Goal: Task Accomplishment & Management: Manage account settings

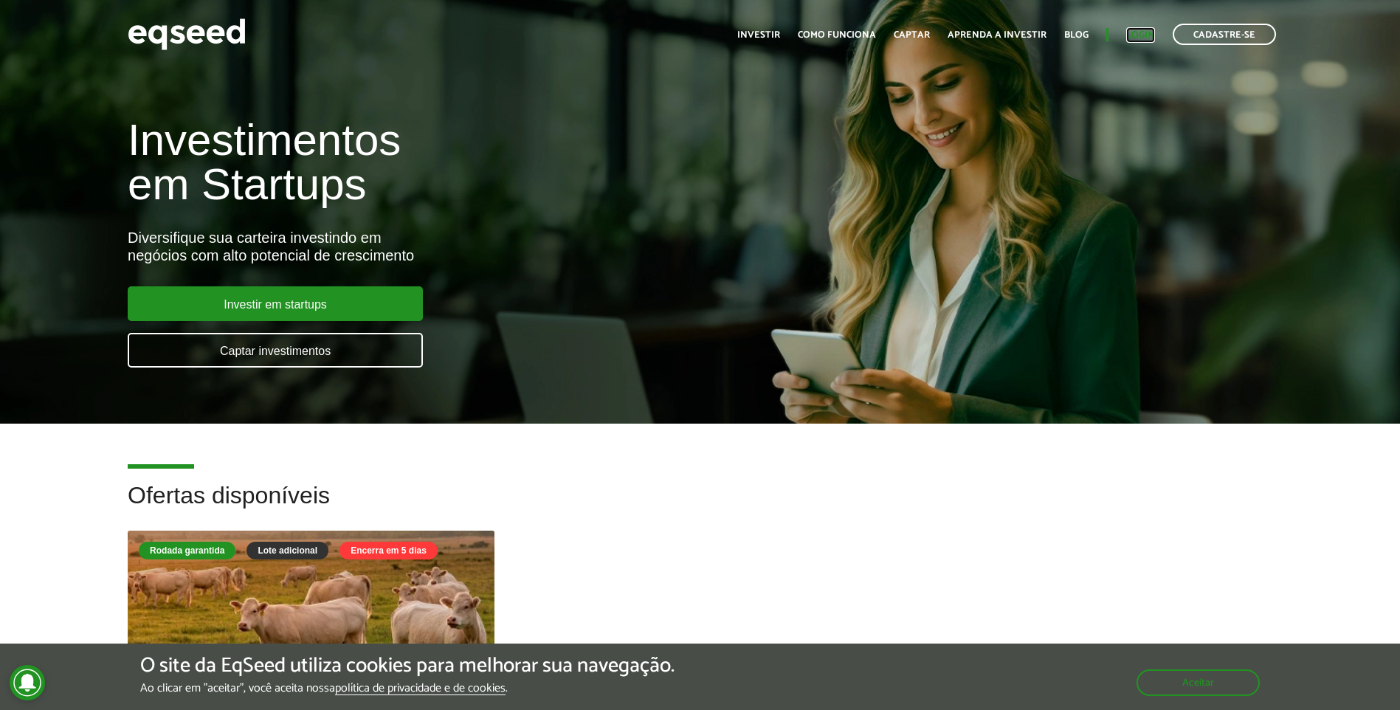
click at [1148, 31] on link "Login" at bounding box center [1140, 35] width 29 height 10
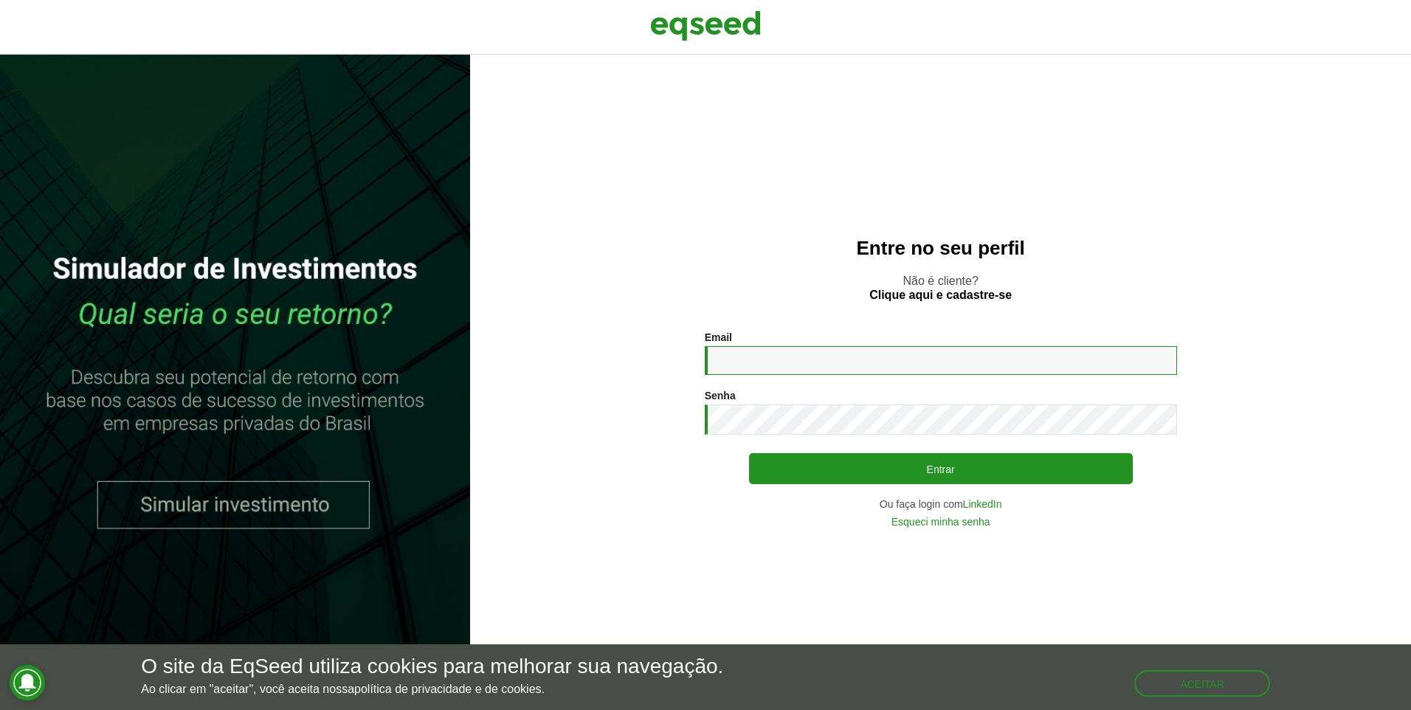
click at [823, 368] on input "Email *" at bounding box center [941, 360] width 472 height 29
type input "**********"
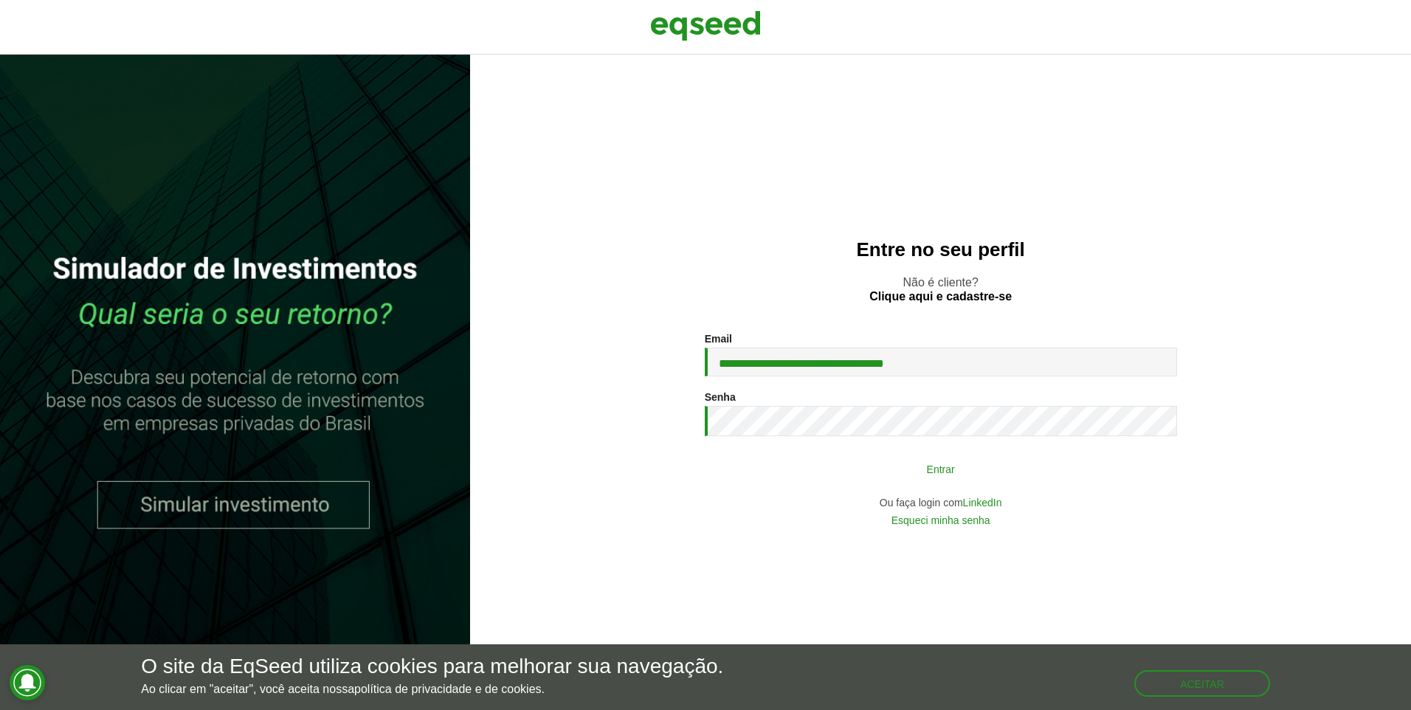
click at [931, 470] on button "Entrar" at bounding box center [941, 469] width 384 height 28
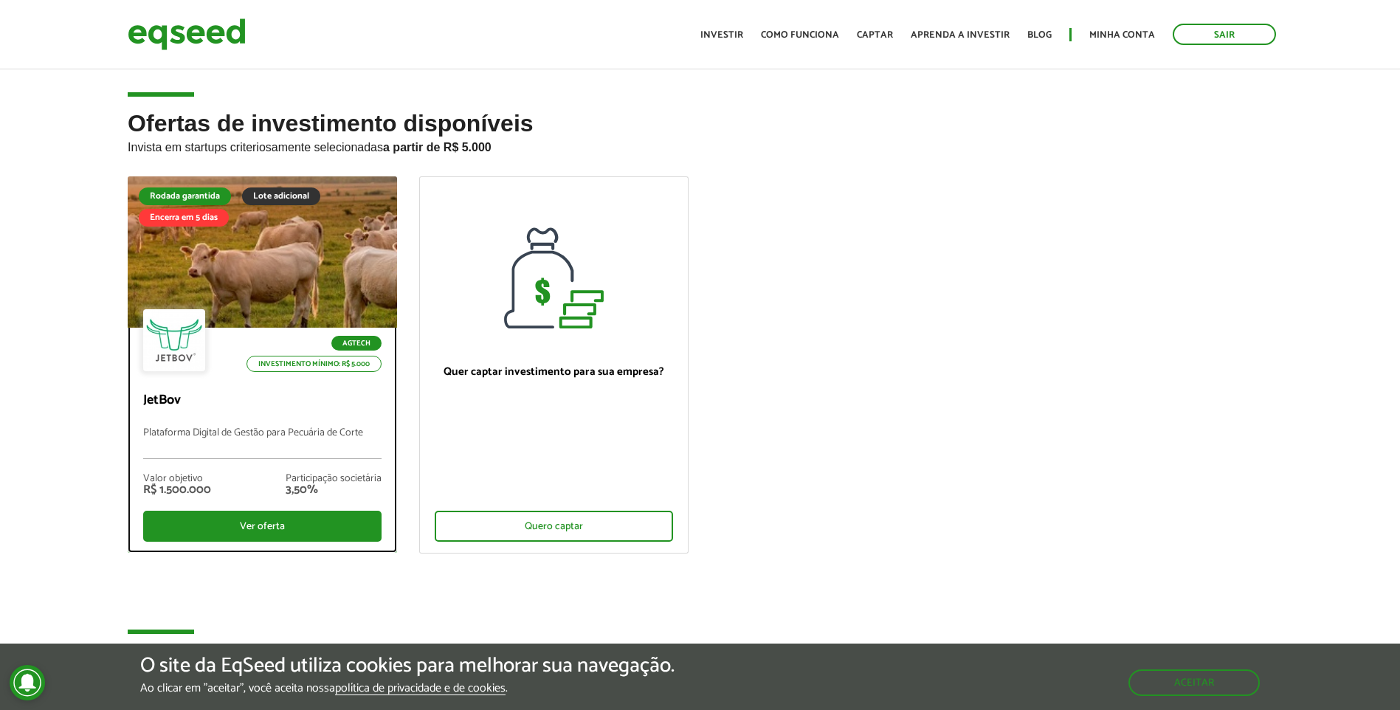
click at [285, 292] on div at bounding box center [262, 253] width 323 height 182
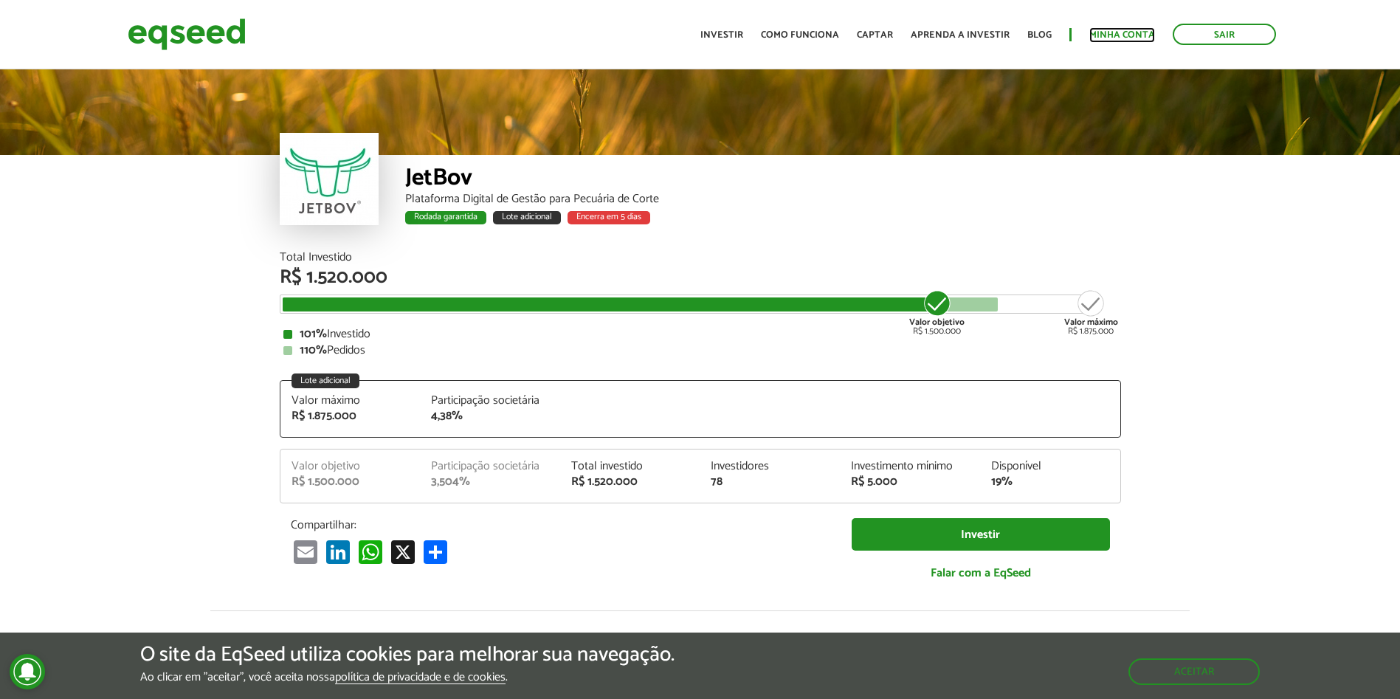
click at [1103, 36] on link "Minha conta" at bounding box center [1122, 35] width 66 height 10
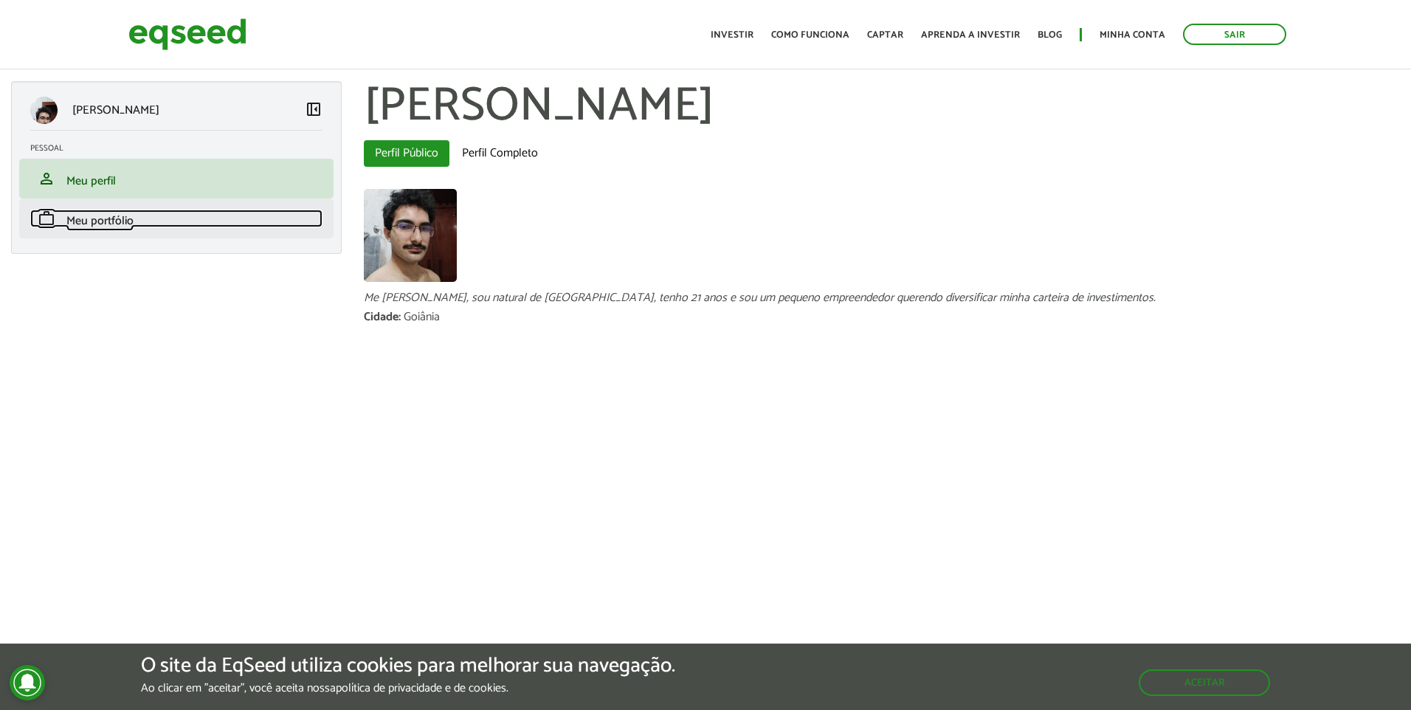
click at [152, 221] on link "work Meu portfólio" at bounding box center [176, 219] width 292 height 18
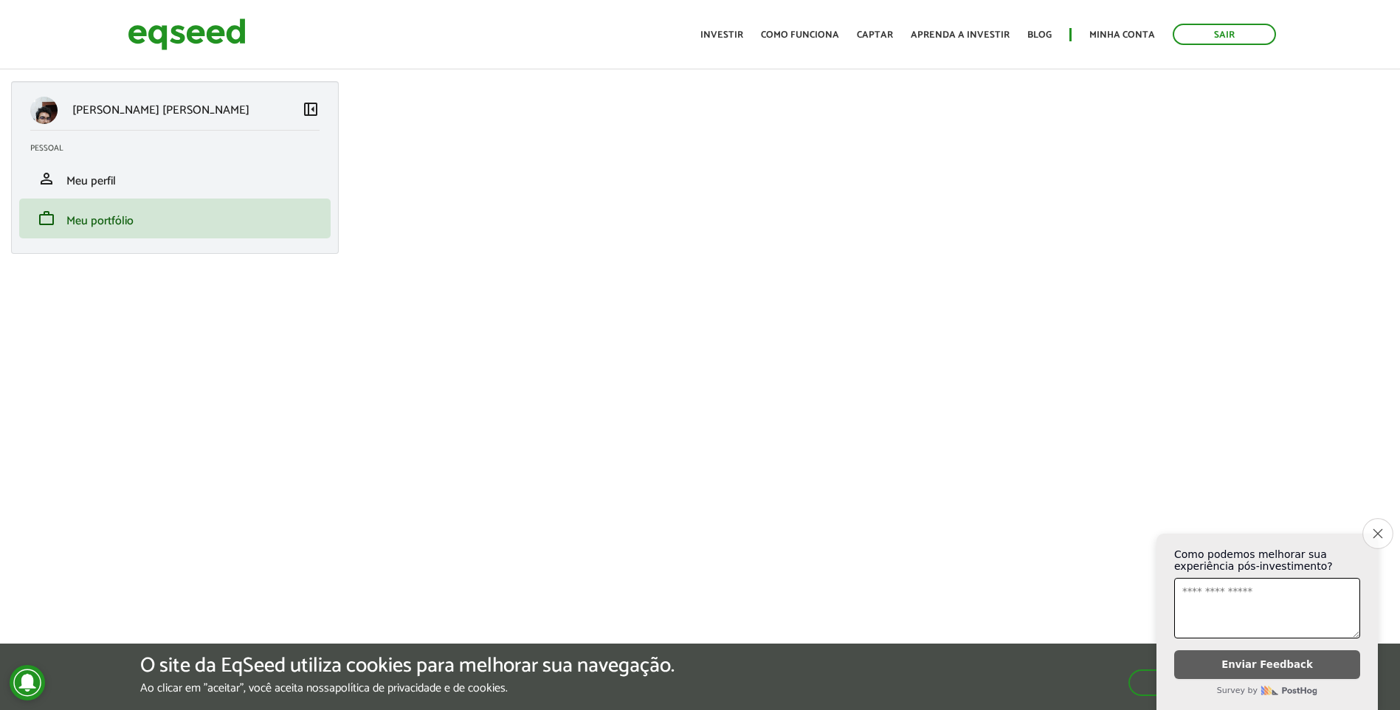
click at [1375, 528] on icon "Close survey" at bounding box center [1378, 533] width 10 height 10
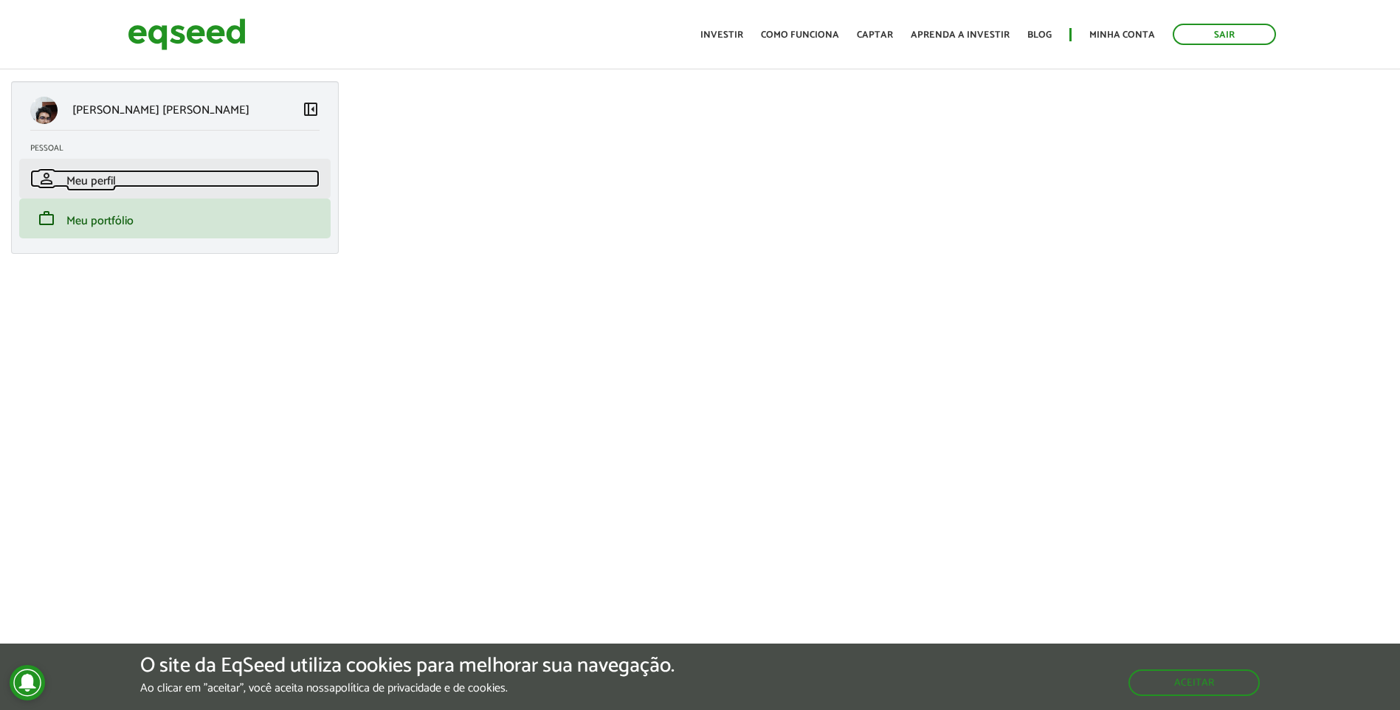
click at [70, 185] on span "Meu perfil" at bounding box center [90, 181] width 49 height 20
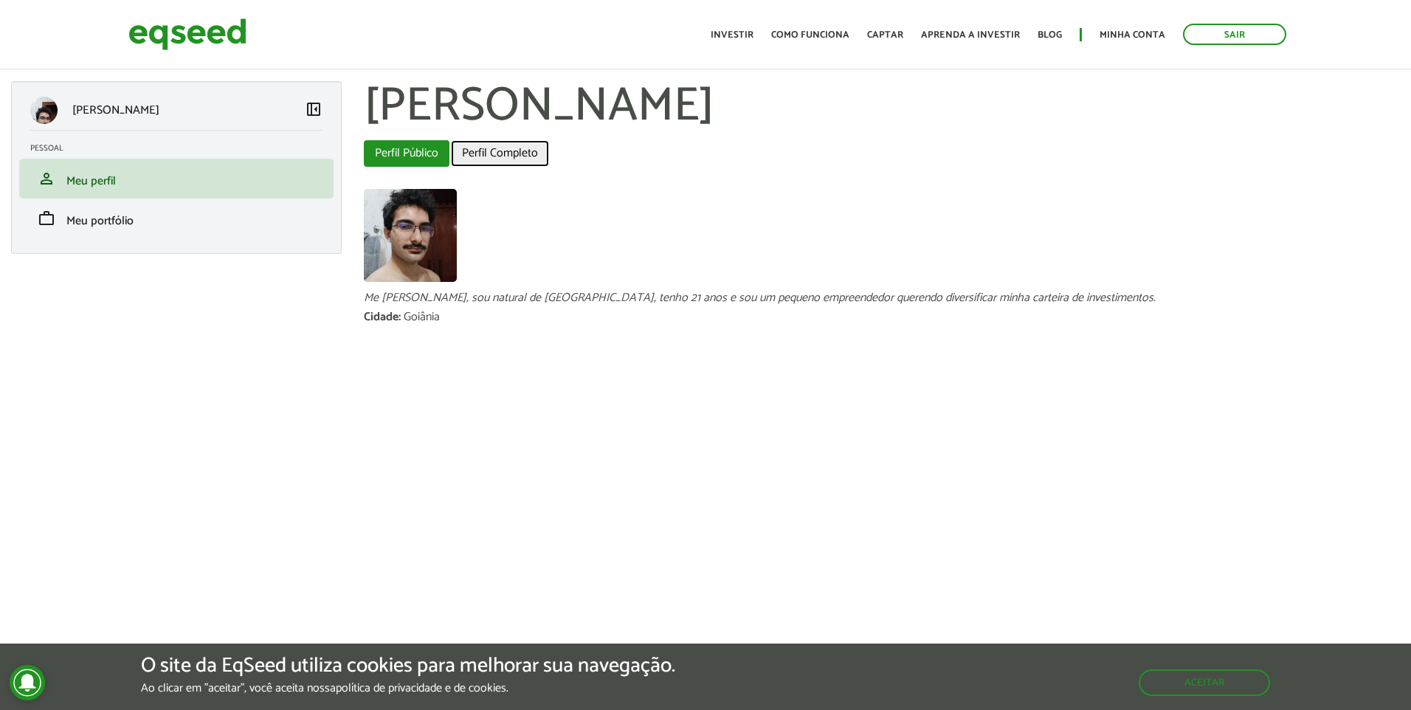
click at [521, 160] on link "Perfil Completo" at bounding box center [500, 153] width 98 height 27
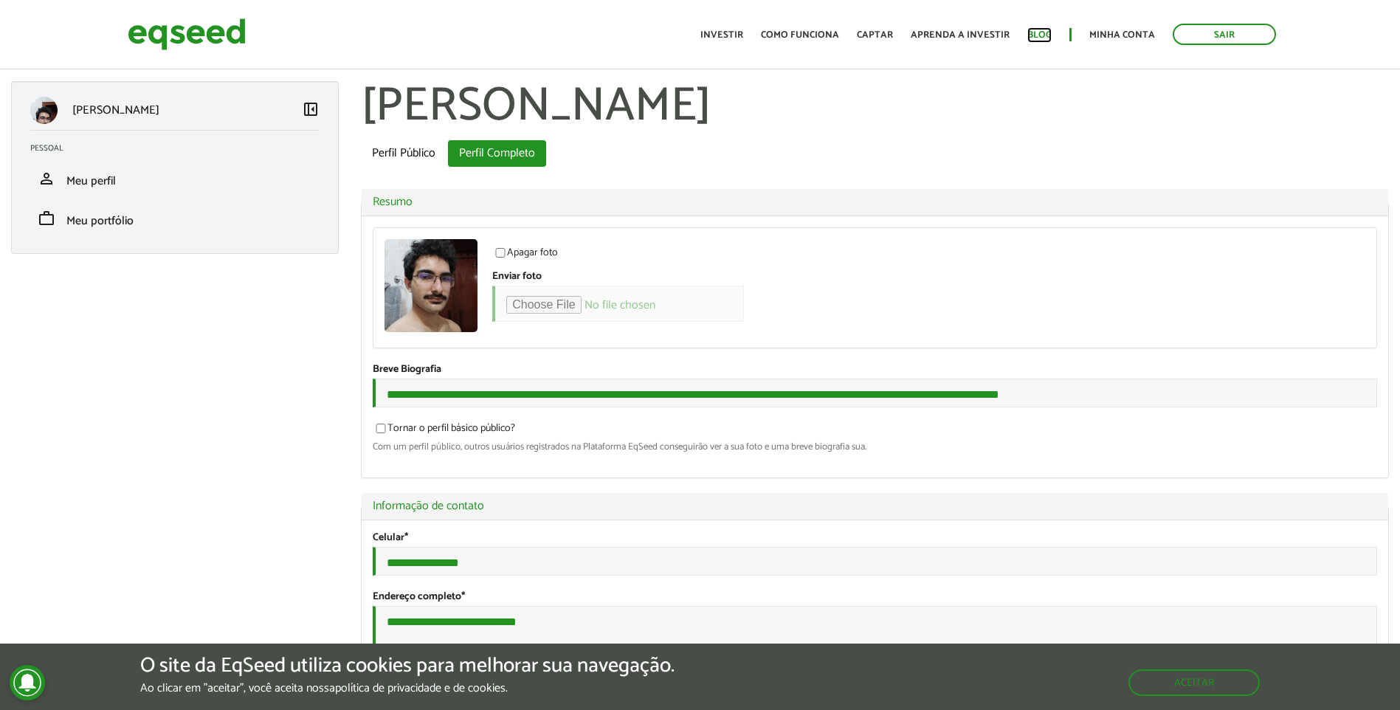
click at [1040, 38] on link "Blog" at bounding box center [1039, 35] width 24 height 10
click at [229, 46] on img at bounding box center [187, 34] width 118 height 39
click at [162, 216] on link "work Meu portfólio" at bounding box center [174, 219] width 289 height 18
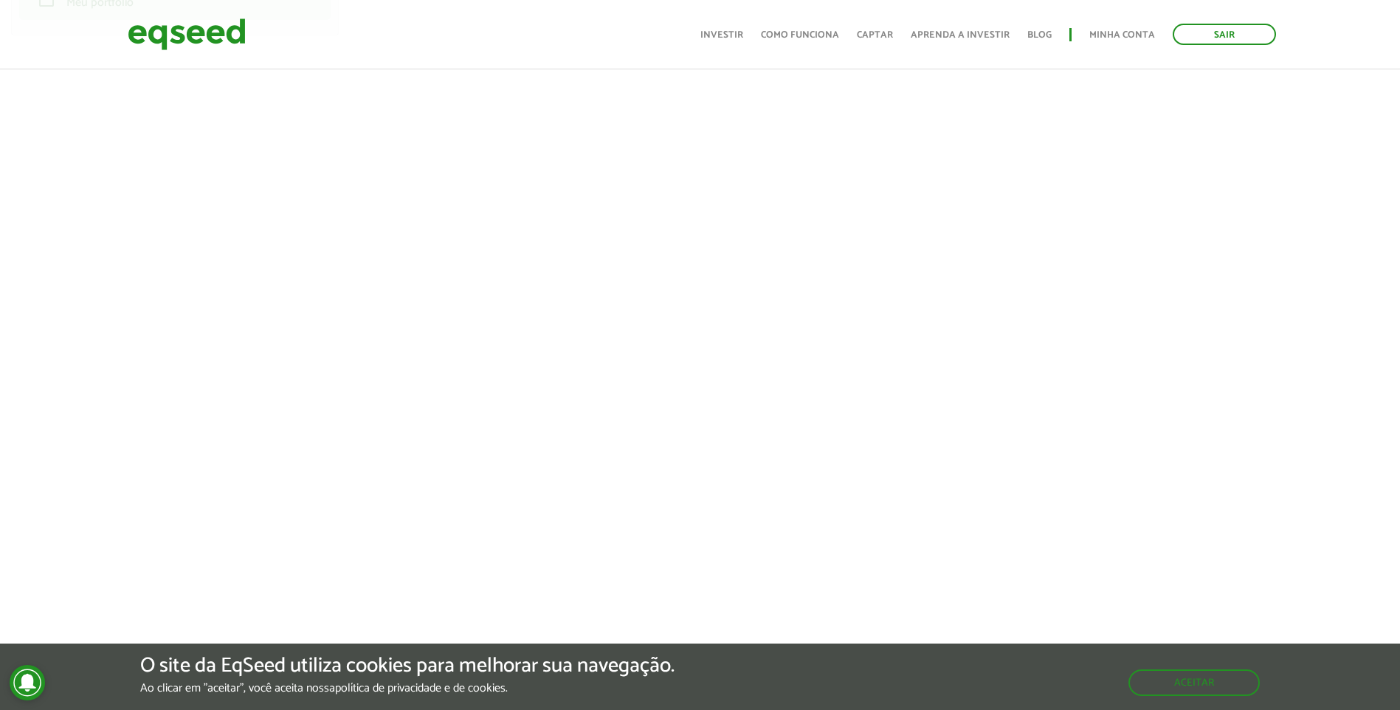
scroll to position [221, 0]
